Goal: Navigation & Orientation: Find specific page/section

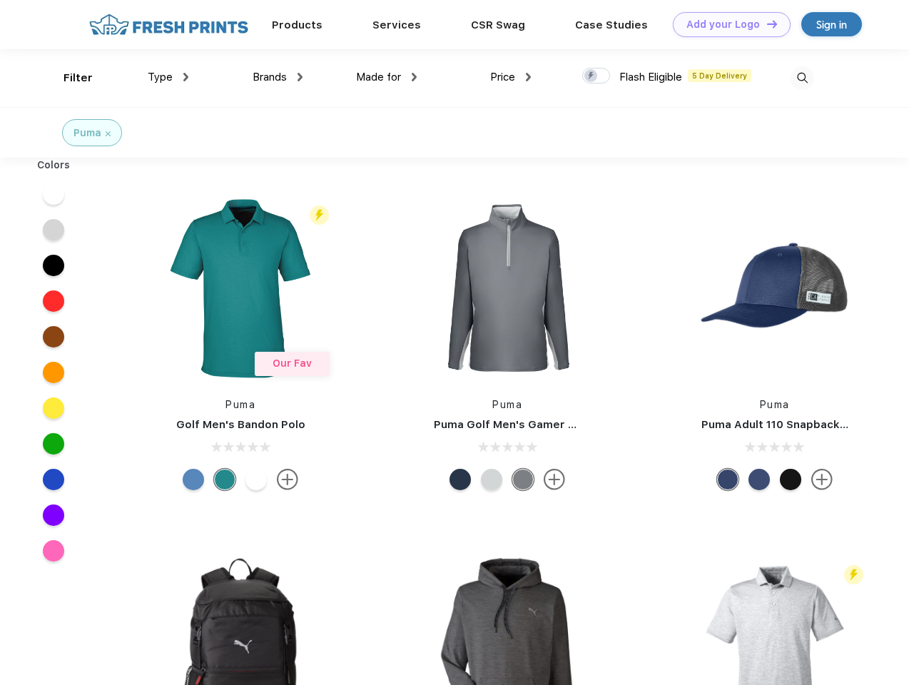
click at [726, 24] on link "Add your Logo Design Tool" at bounding box center [732, 24] width 118 height 25
click at [0, 0] on div "Design Tool" at bounding box center [0, 0] width 0 height 0
click at [765, 24] on link "Add your Logo Design Tool" at bounding box center [732, 24] width 118 height 25
click at [68, 78] on div "Filter" at bounding box center [77, 78] width 29 height 16
click at [168, 77] on span "Type" at bounding box center [160, 77] width 25 height 13
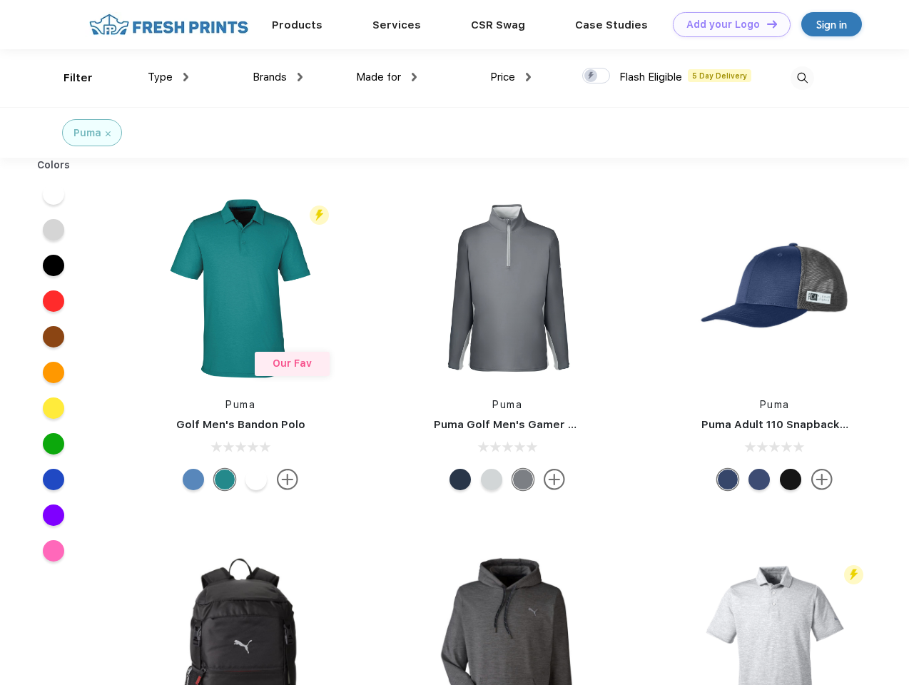
click at [278, 77] on span "Brands" at bounding box center [270, 77] width 34 height 13
click at [387, 77] on span "Made for" at bounding box center [378, 77] width 45 height 13
click at [511, 77] on span "Price" at bounding box center [502, 77] width 25 height 13
click at [596, 76] on div at bounding box center [596, 76] width 28 height 16
click at [591, 76] on input "checkbox" at bounding box center [586, 71] width 9 height 9
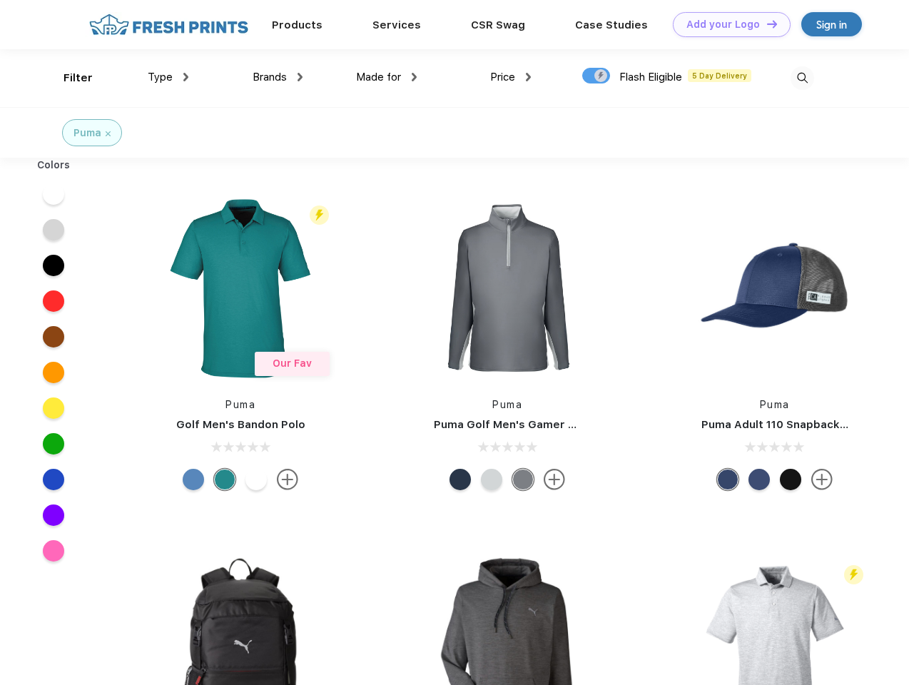
click at [802, 78] on img at bounding box center [802, 78] width 24 height 24
